Goal: Transaction & Acquisition: Obtain resource

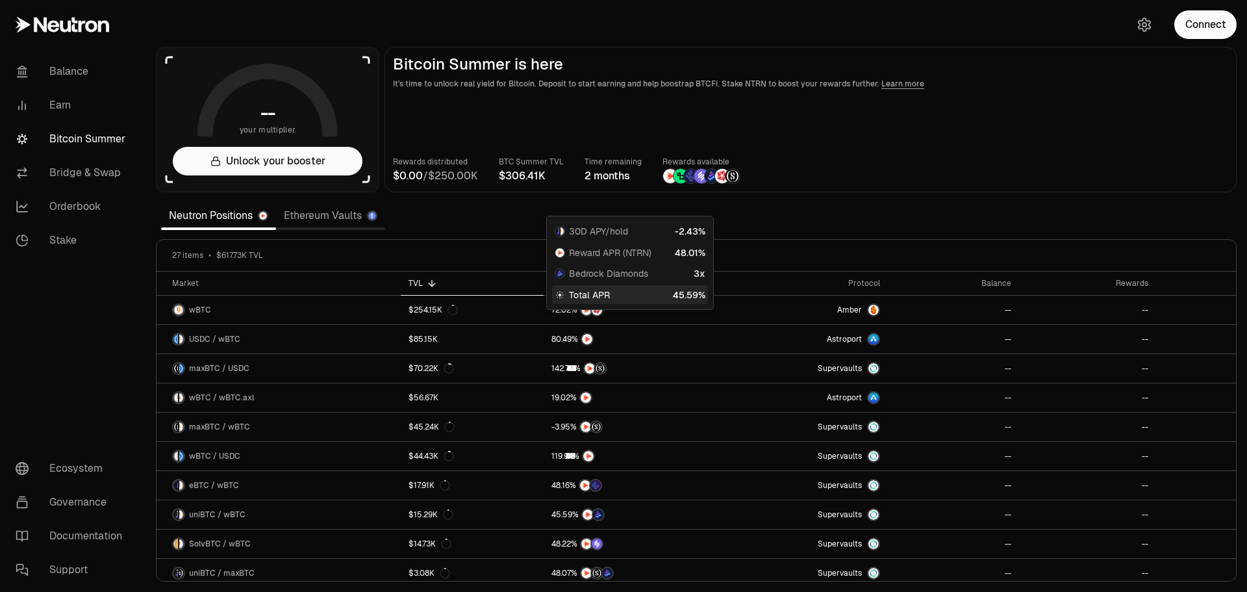
scroll to position [195, 0]
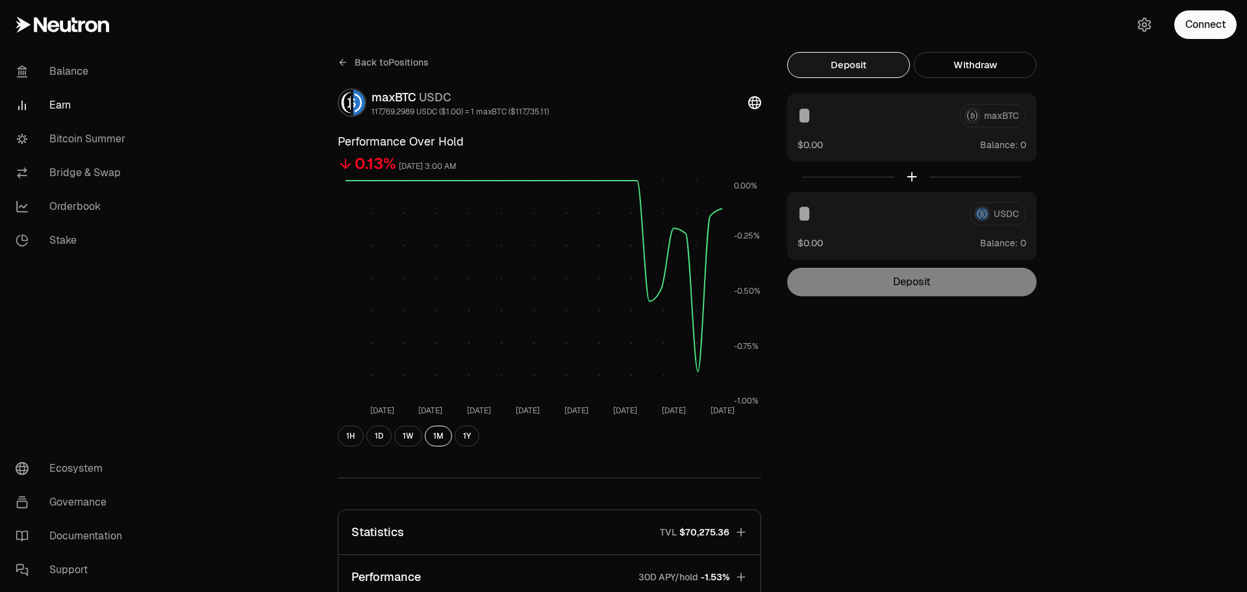
click at [1199, 21] on button "Connect" at bounding box center [1205, 24] width 62 height 29
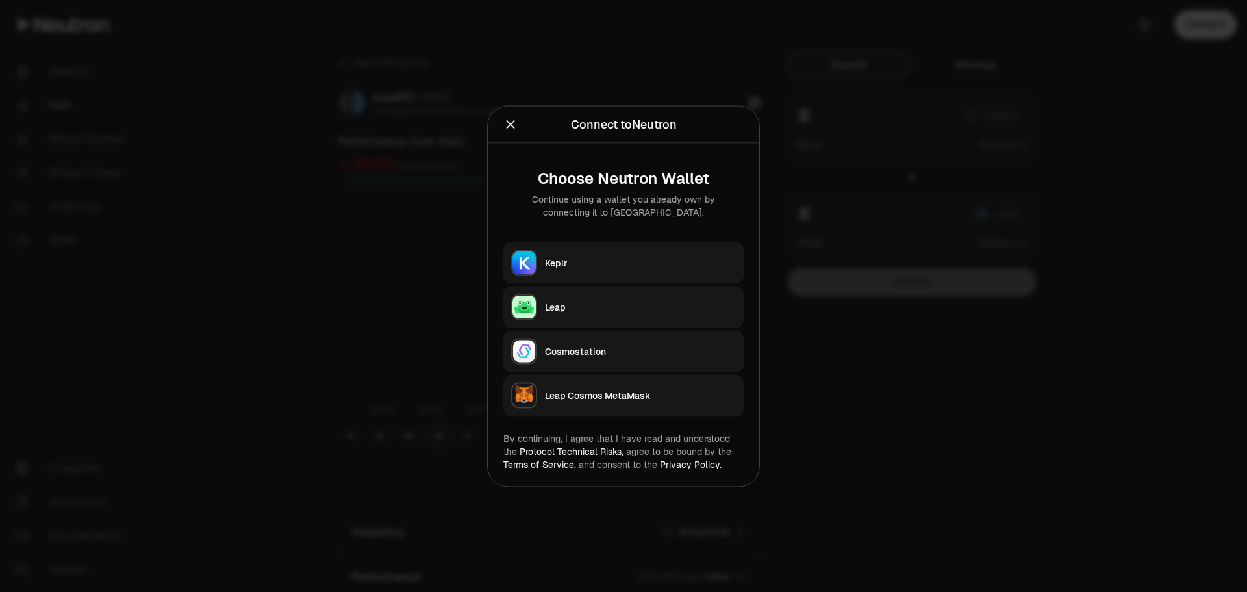
click at [696, 261] on div "Keplr" at bounding box center [640, 262] width 191 height 13
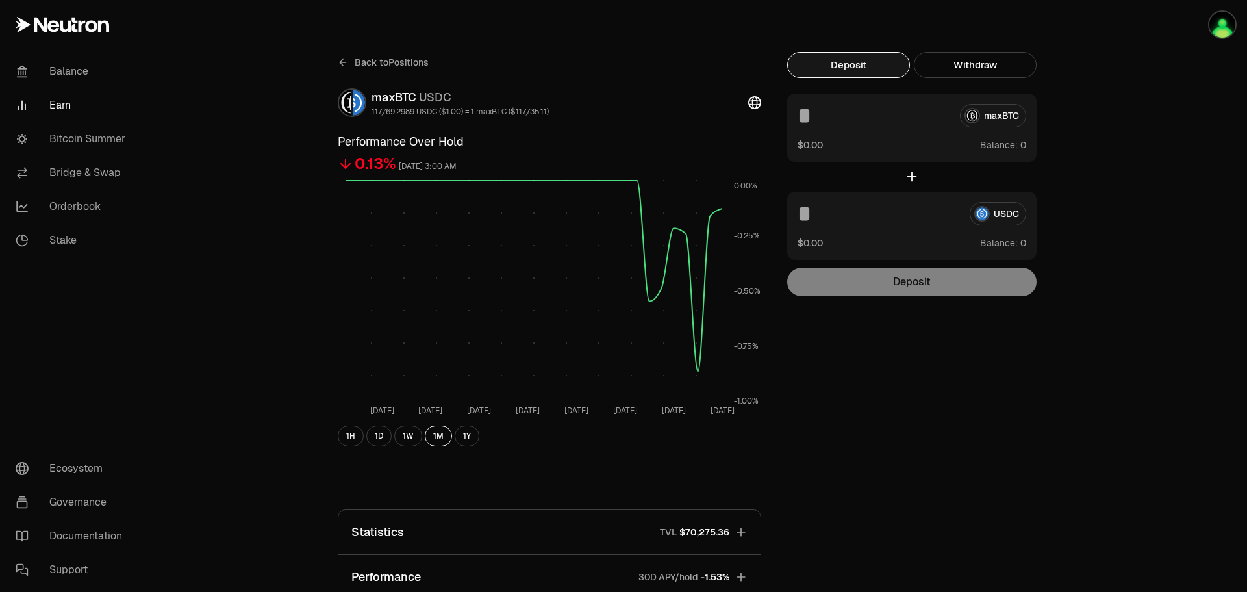
click at [1227, 23] on img "button" at bounding box center [1222, 25] width 26 height 26
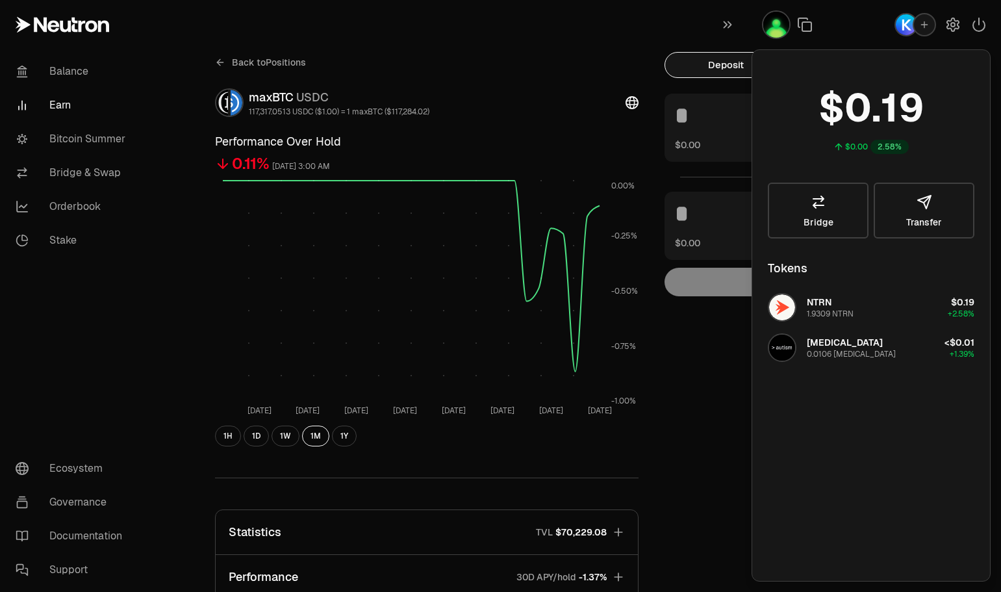
click at [840, 40] on div at bounding box center [875, 24] width 249 height 49
click at [87, 136] on link "Bitcoin Summer" at bounding box center [72, 139] width 135 height 34
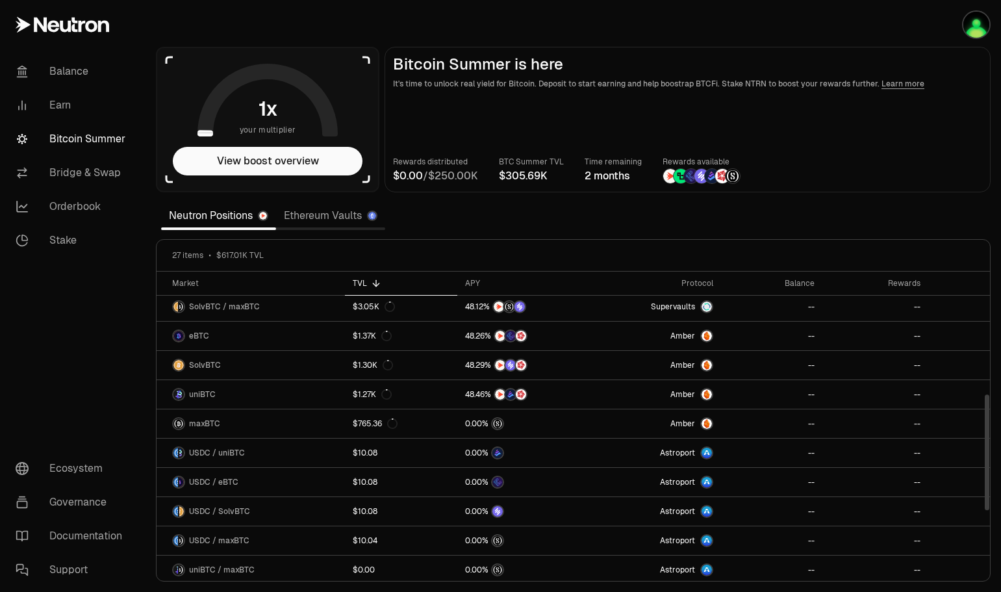
scroll to position [503, 0]
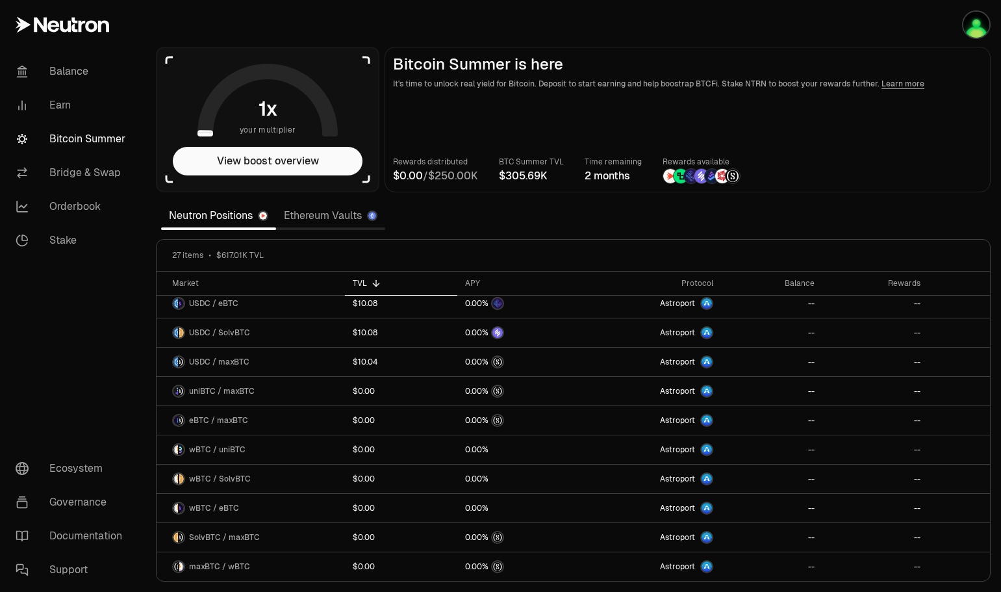
click at [73, 71] on link "Balance" at bounding box center [72, 72] width 135 height 34
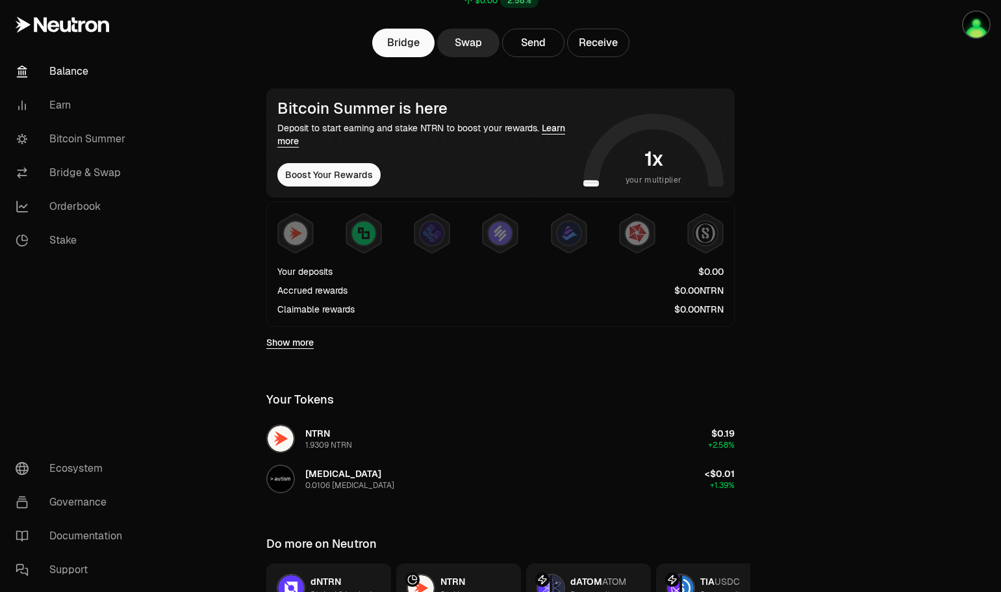
scroll to position [161, 0]
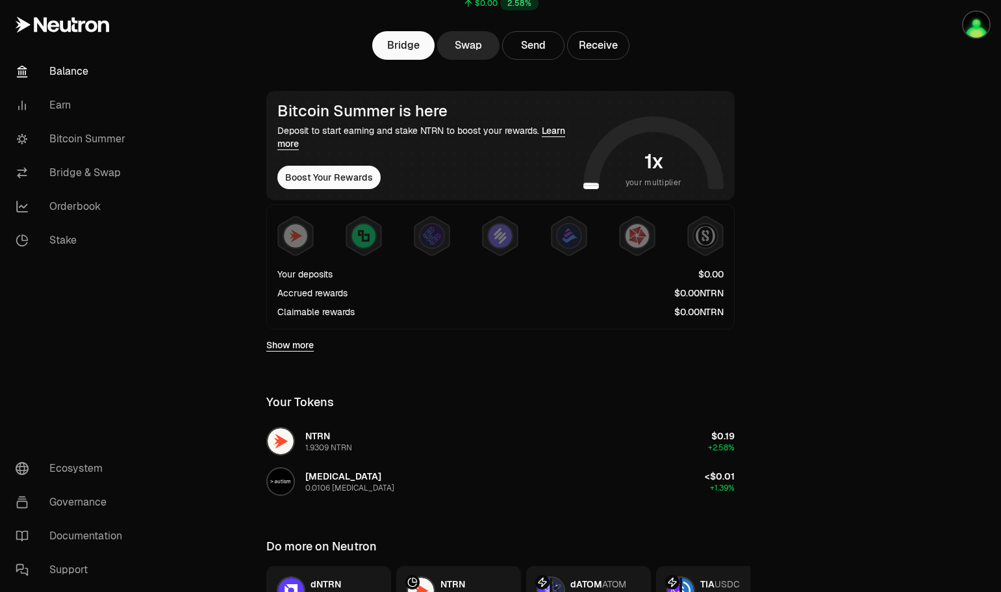
click at [51, 101] on link "Earn" at bounding box center [72, 105] width 135 height 34
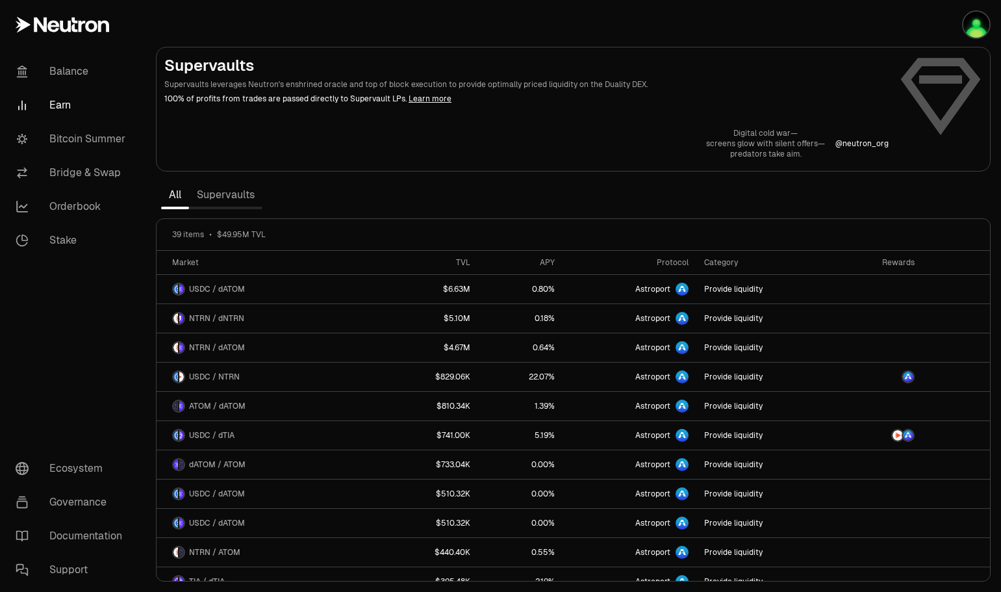
click at [972, 31] on img "button" at bounding box center [976, 25] width 26 height 26
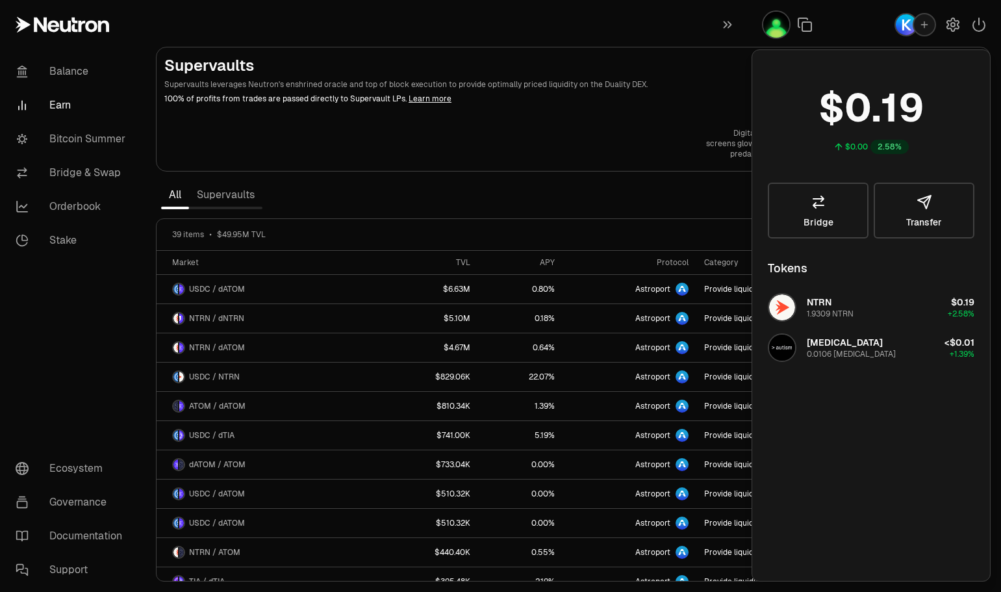
click at [979, 27] on icon "button" at bounding box center [979, 25] width 16 height 16
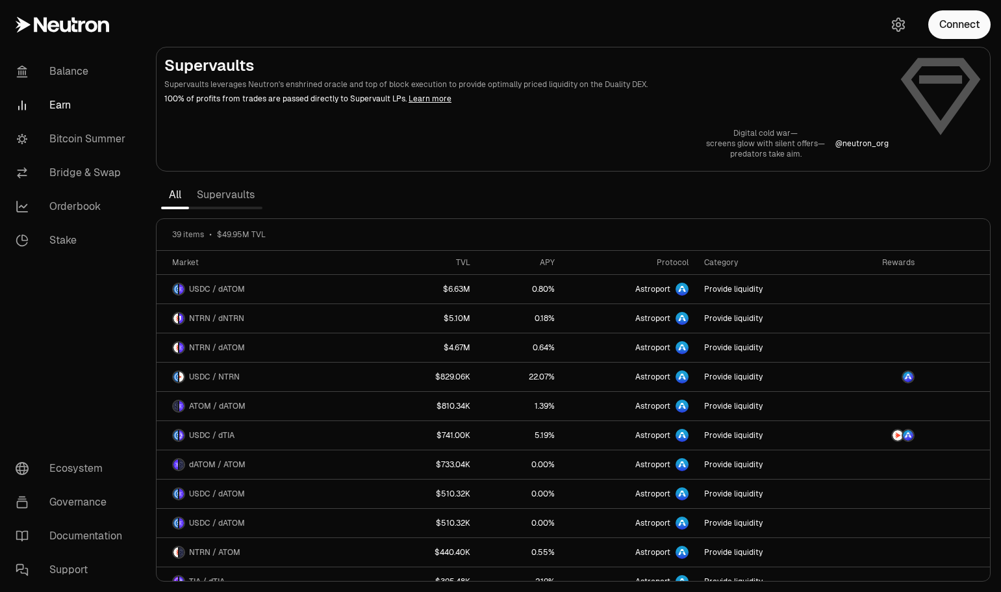
click at [958, 32] on button "Connect" at bounding box center [959, 24] width 62 height 29
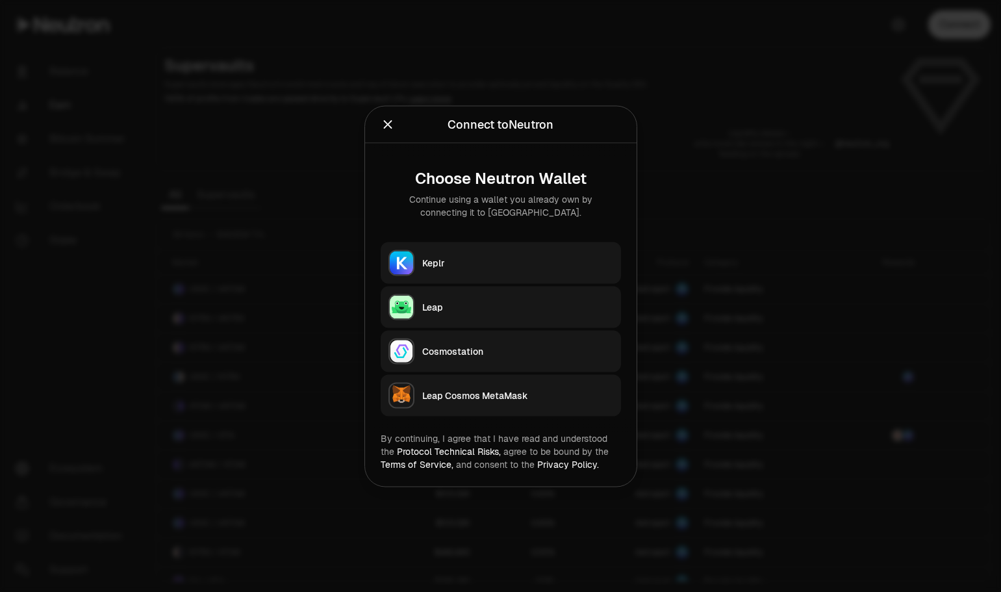
click at [421, 274] on button "Keplr" at bounding box center [501, 263] width 240 height 42
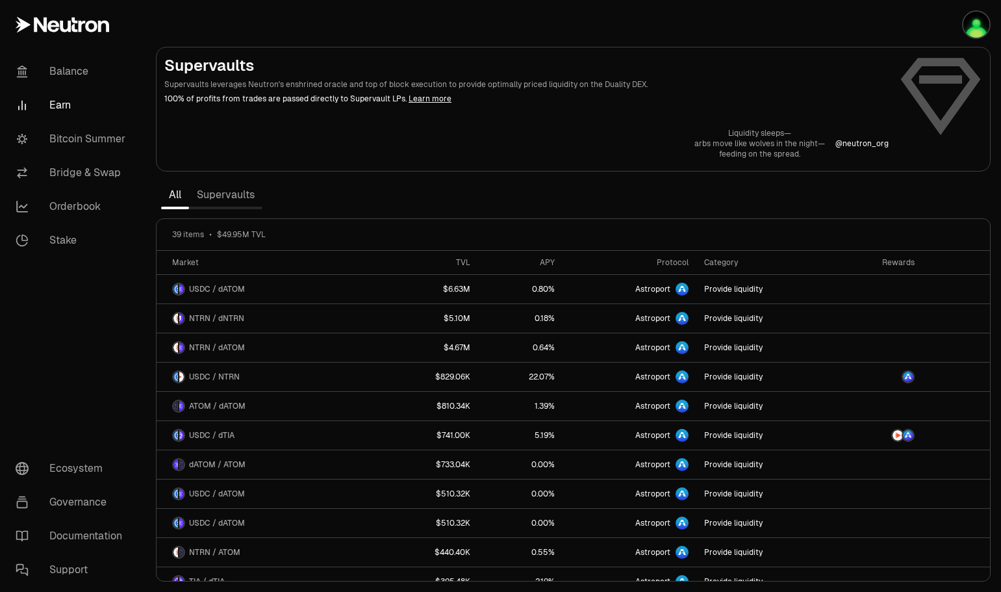
click at [71, 203] on link "Orderbook" at bounding box center [72, 207] width 135 height 34
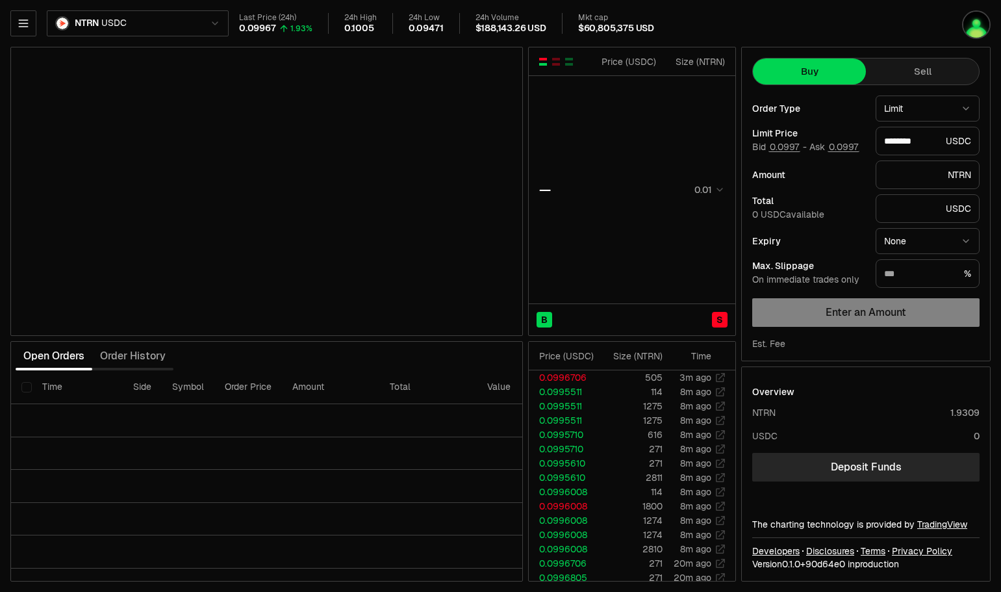
type input "********"
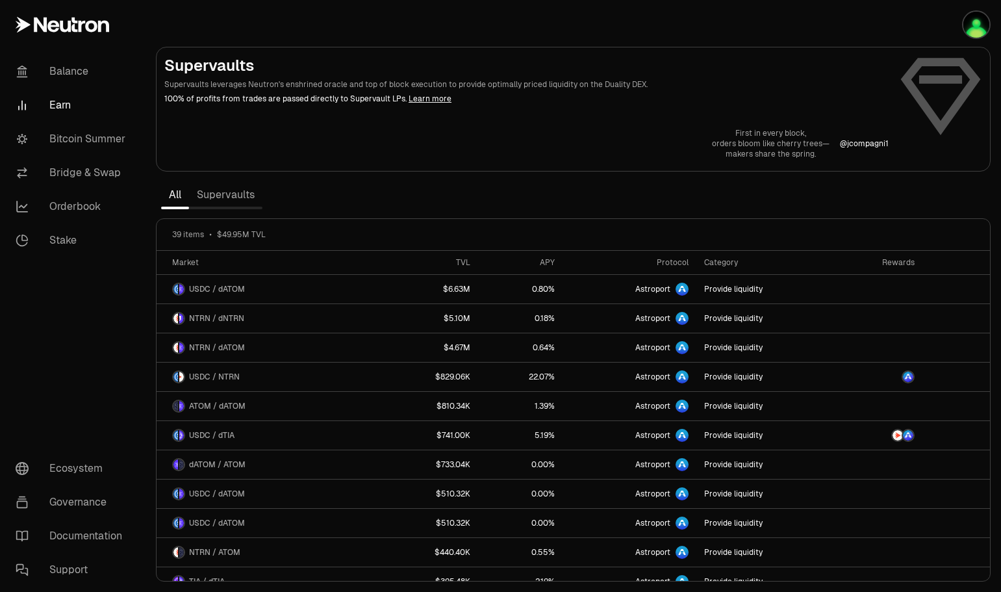
click at [57, 132] on link "Bitcoin Summer" at bounding box center [72, 139] width 135 height 34
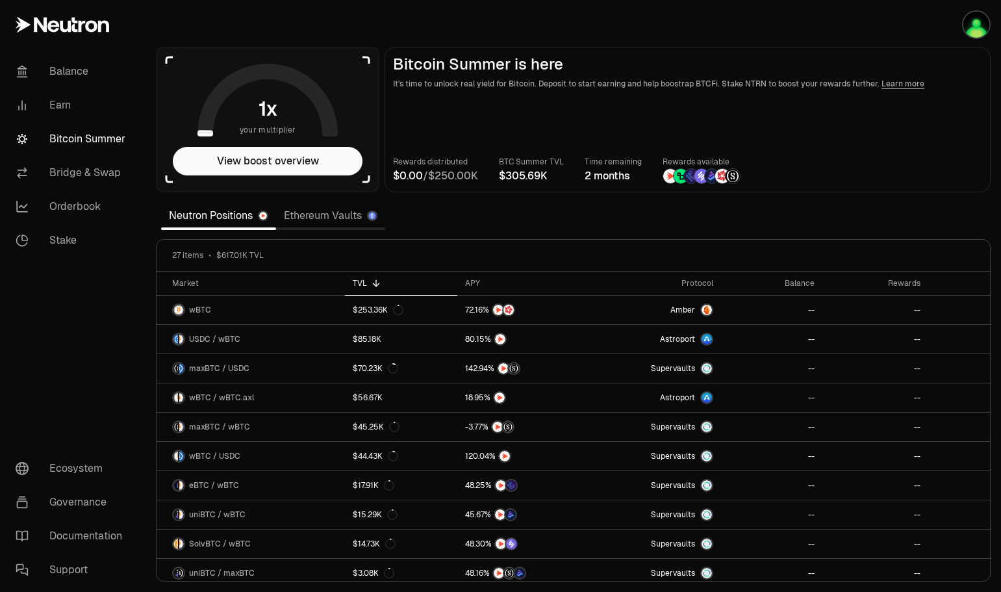
click at [54, 100] on link "Earn" at bounding box center [72, 105] width 135 height 34
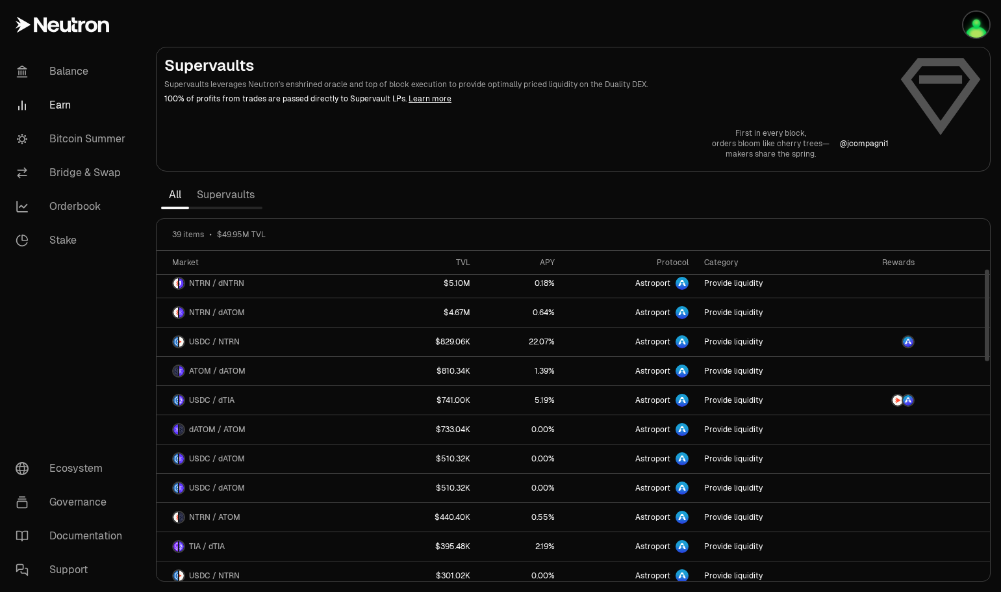
scroll to position [65, 0]
click at [247, 200] on link "Supervaults" at bounding box center [225, 195] width 73 height 26
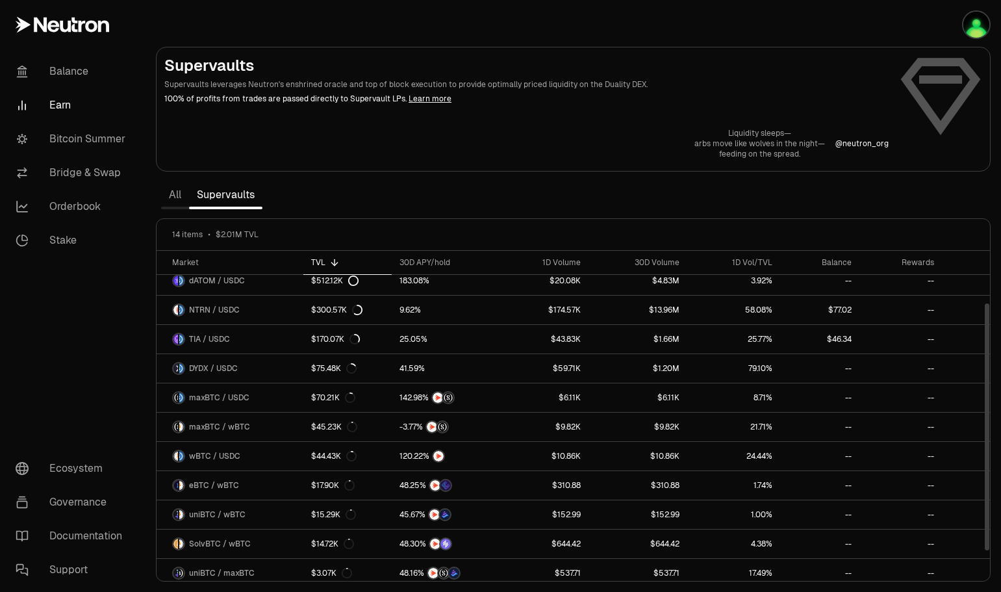
scroll to position [103, 0]
